Goal: Transaction & Acquisition: Purchase product/service

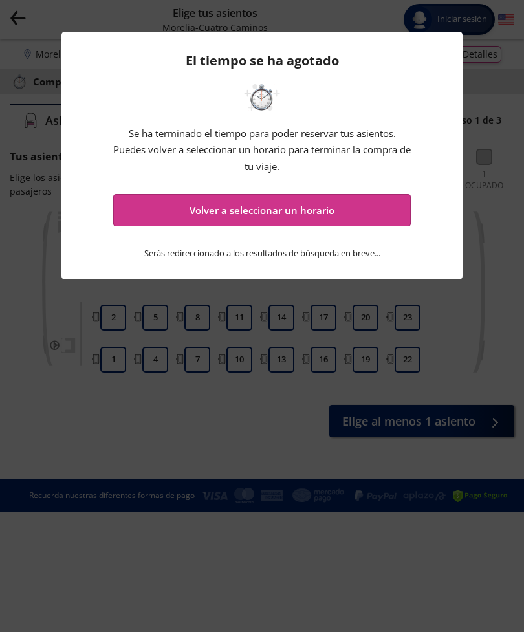
click at [363, 218] on button "Volver a seleccionar un horario" at bounding box center [261, 210] width 297 height 32
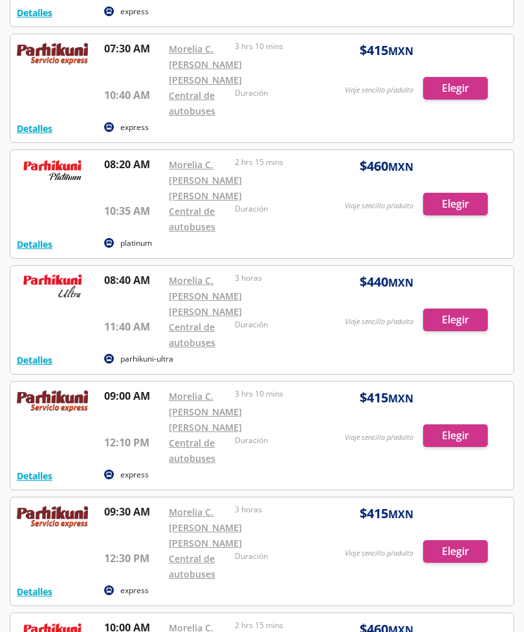
scroll to position [1232, 0]
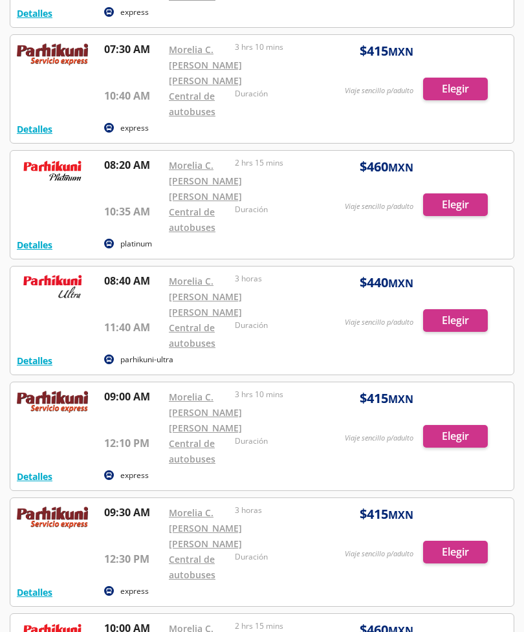
click at [47, 177] on div at bounding box center [261, 205] width 503 height 108
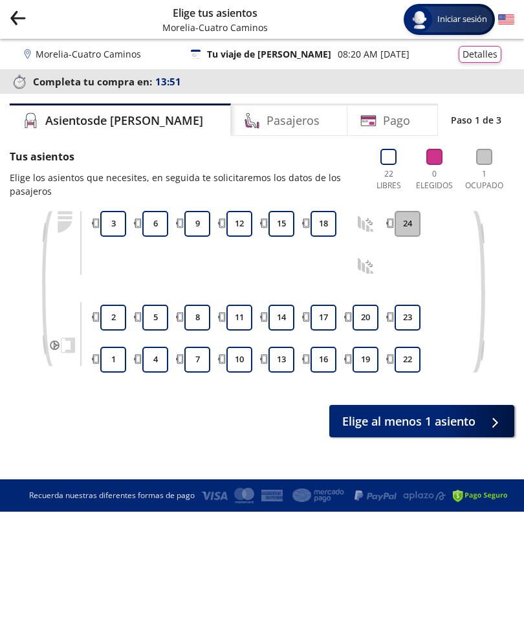
click at [23, 20] on icon "Group 9 Created with Sketch." at bounding box center [18, 18] width 16 height 16
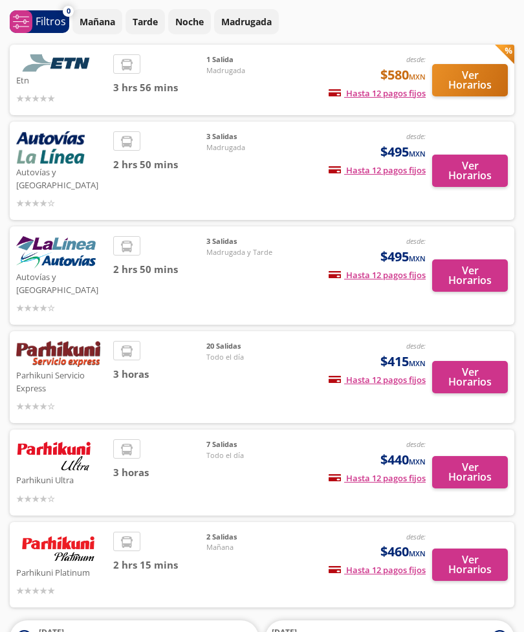
scroll to position [76, 0]
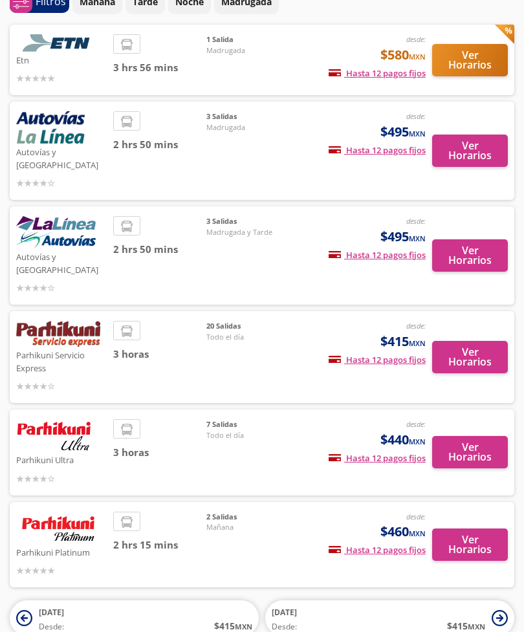
click at [129, 531] on div "2 hrs 15 mins" at bounding box center [159, 544] width 93 height 67
click at [109, 511] on div "Parhikuni Platinum desde: $460 MXN Hasta 12 pagos fijos Pagos fijos en compras …" at bounding box center [261, 544] width 491 height 67
click at [470, 528] on button "Ver Horarios" at bounding box center [470, 544] width 76 height 32
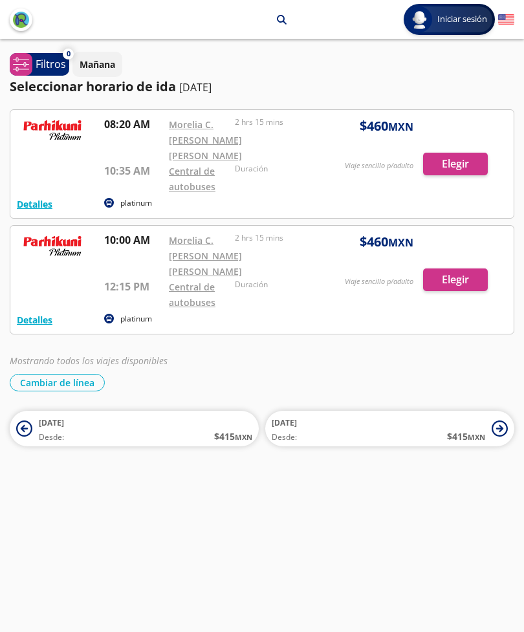
click at [462, 164] on div at bounding box center [261, 164] width 503 height 108
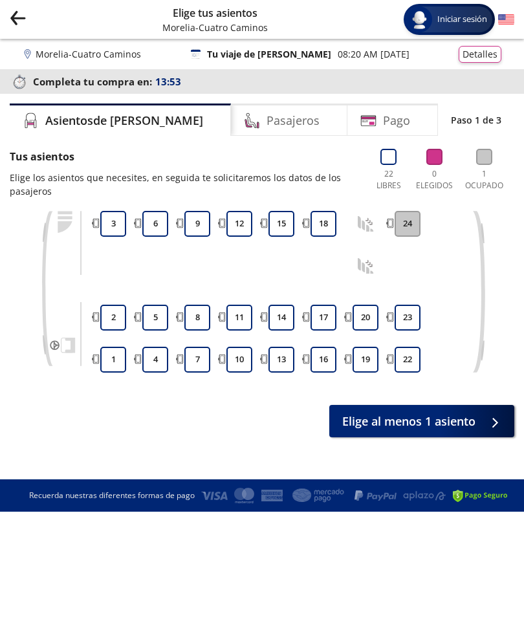
click at [322, 227] on button "18" at bounding box center [323, 224] width 26 height 26
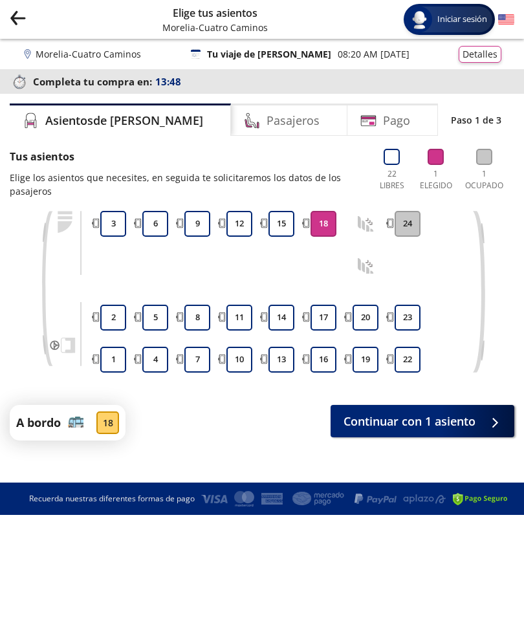
click at [471, 418] on span "Continuar con 1 asiento" at bounding box center [409, 421] width 132 height 17
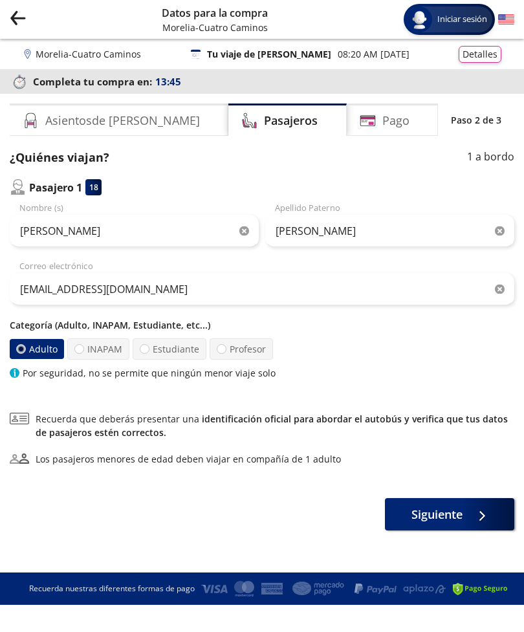
click at [151, 350] on label "Estudiante" at bounding box center [170, 348] width 74 height 21
click at [149, 350] on input "Estudiante" at bounding box center [144, 349] width 8 height 8
radio input "true"
radio input "false"
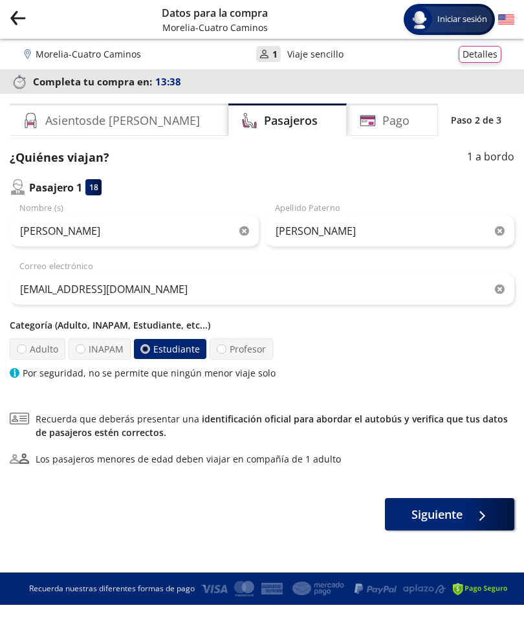
click at [443, 512] on span "Siguiente" at bounding box center [436, 514] width 51 height 17
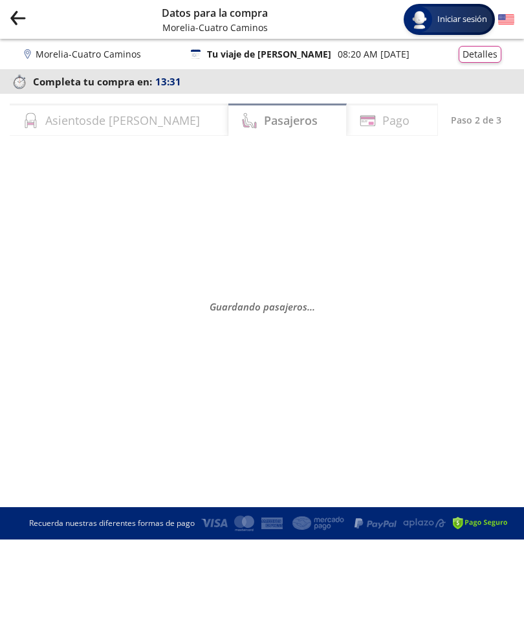
select select "MX"
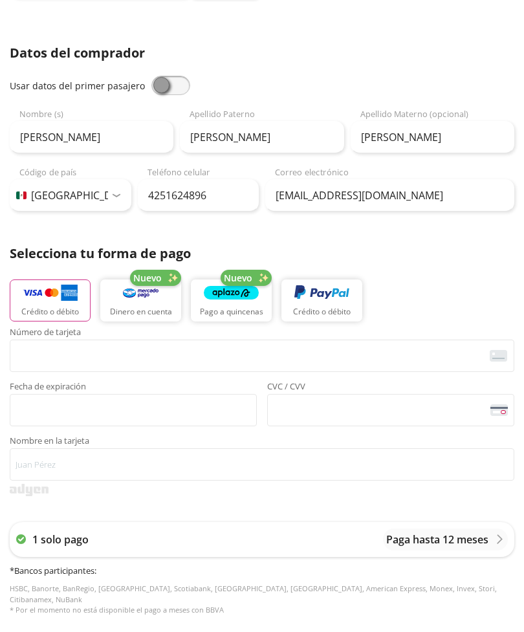
scroll to position [248, 0]
click at [34, 339] on span "<p>Your browser does not support iframes.</p>" at bounding box center [262, 355] width 504 height 32
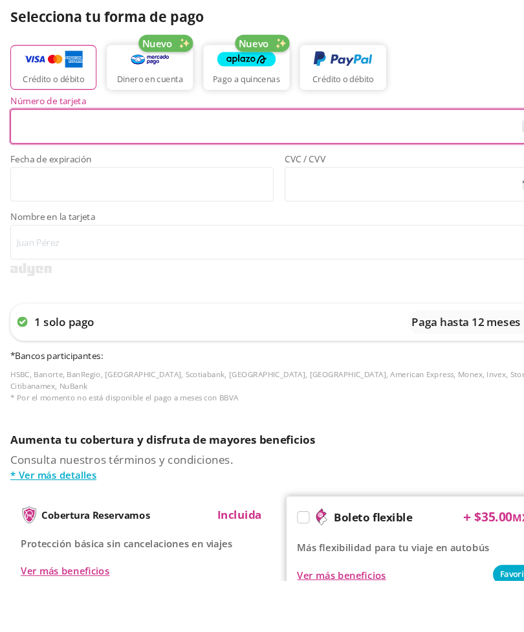
scroll to position [336, 0]
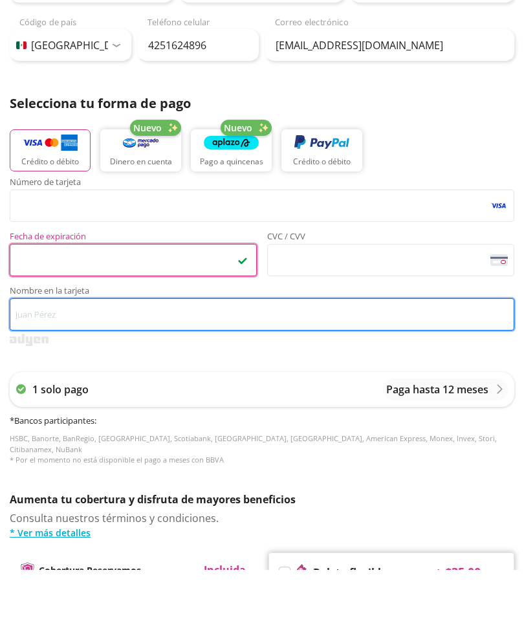
click at [273, 360] on input "Nombre en la tarjeta" at bounding box center [262, 376] width 504 height 32
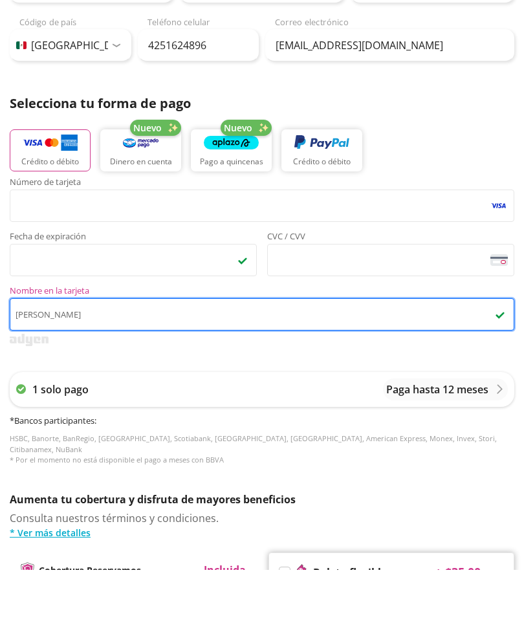
type input "[PERSON_NAME]"
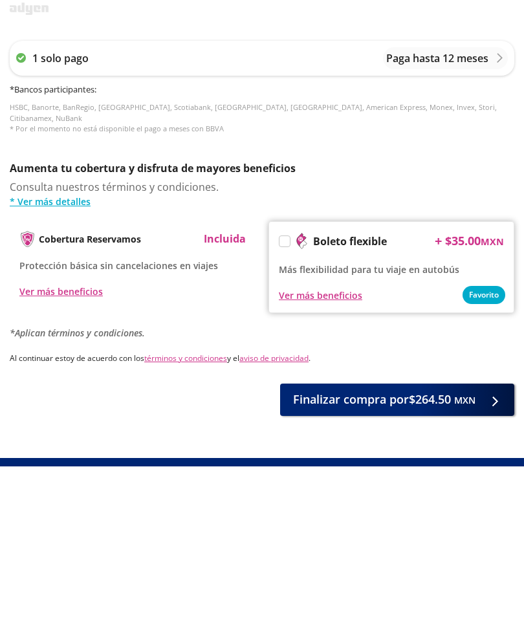
scroll to position [563, 0]
click at [442, 556] on span "Finalizar compra por $264.50 MXN" at bounding box center [384, 564] width 182 height 17
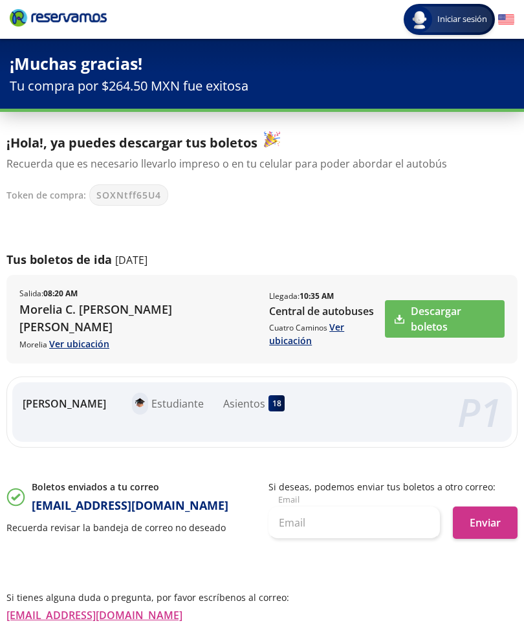
click at [449, 308] on link "Descargar boletos" at bounding box center [445, 319] width 120 height 38
